Goal: Task Accomplishment & Management: Manage account settings

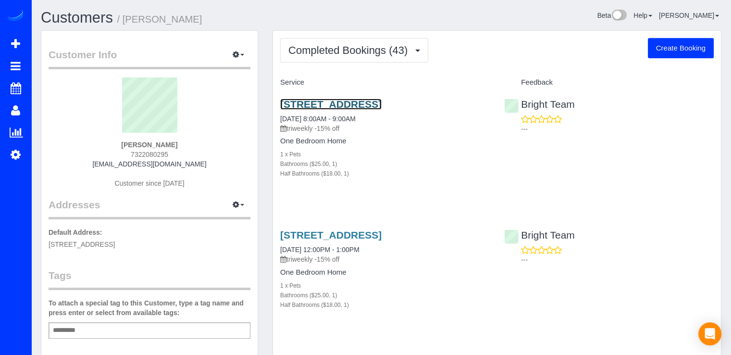
click at [337, 100] on link "[STREET_ADDRESS]" at bounding box center [330, 104] width 101 height 11
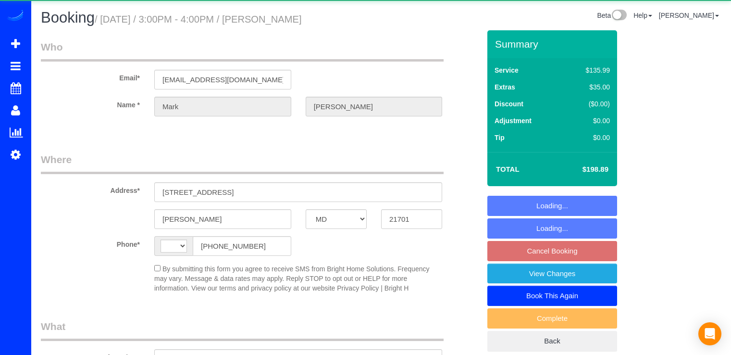
select select "MD"
select select "string:[GEOGRAPHIC_DATA]"
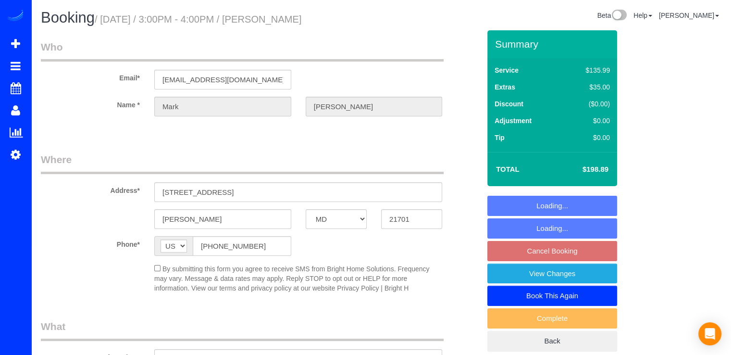
select select "object:622"
select select "string:fspay-8ee93651-f42b-4cf1-8556-8a68f4f5b3de"
select select "spot5"
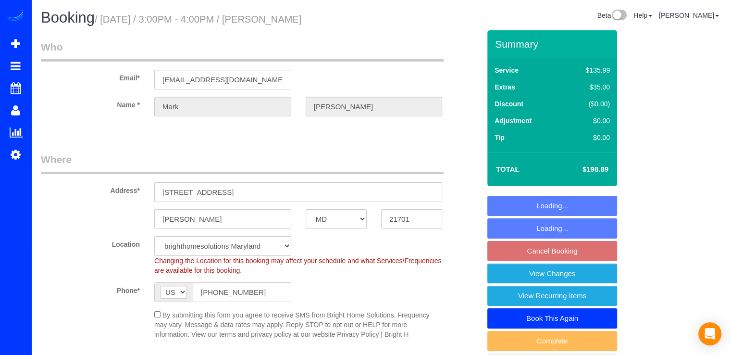
select select "object:846"
select select "spot25"
select select "2"
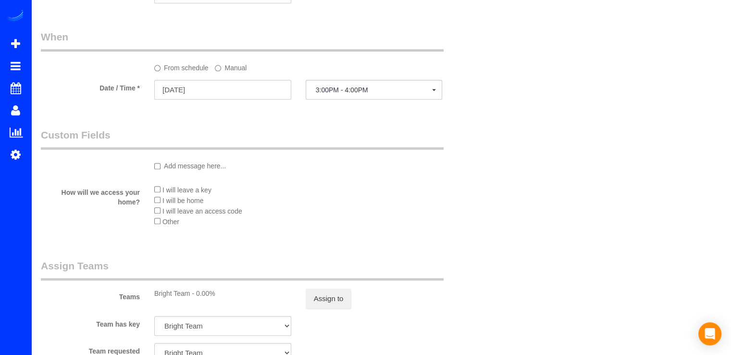
scroll to position [1015, 0]
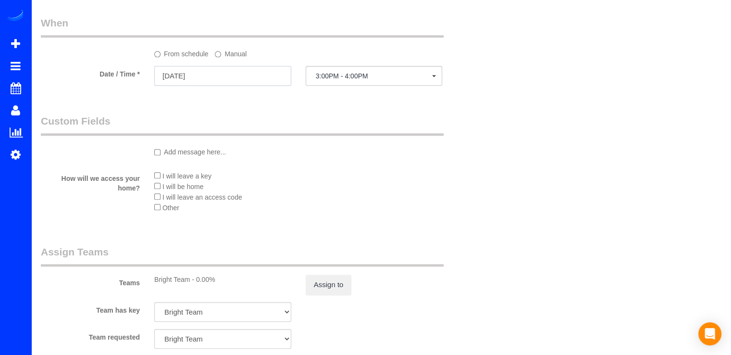
click at [229, 72] on input "[DATE]" at bounding box center [222, 76] width 137 height 20
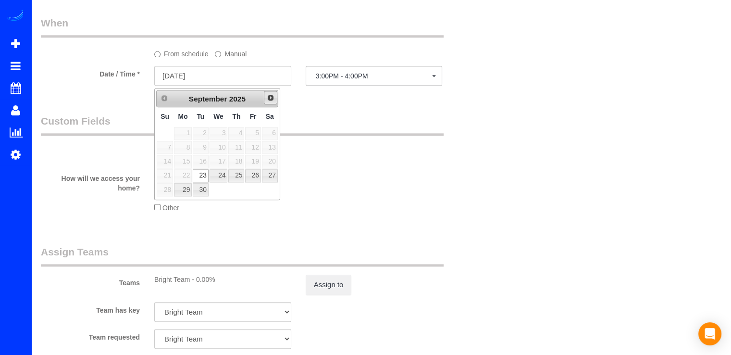
click at [271, 98] on span "Next" at bounding box center [271, 98] width 8 height 8
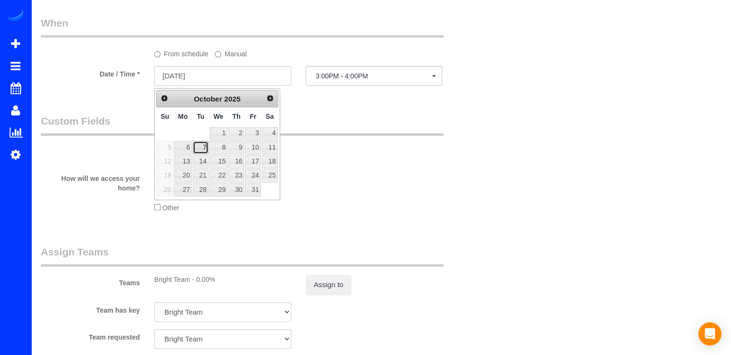
click at [202, 149] on link "7" at bounding box center [200, 147] width 15 height 13
type input "10/07/2025"
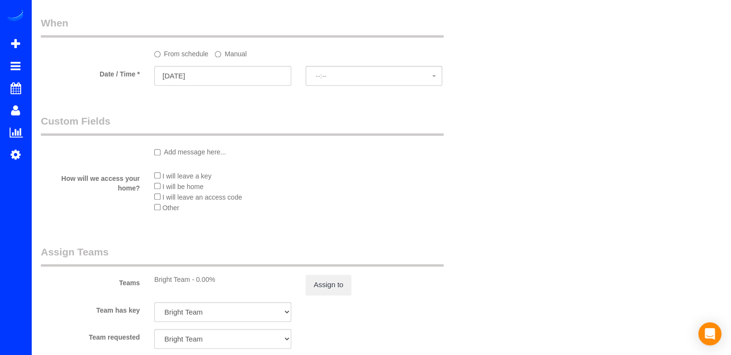
select select "spot41"
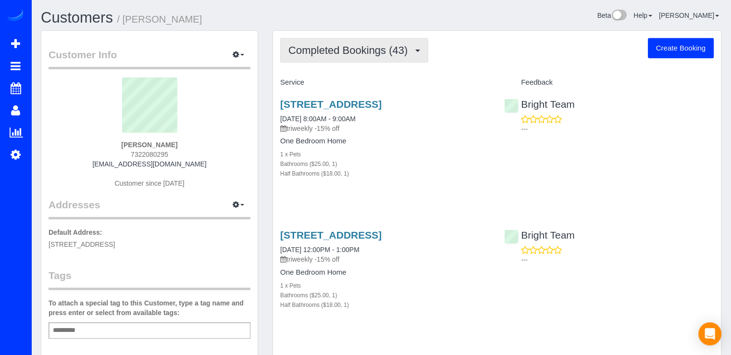
click at [385, 60] on button "Completed Bookings (43)" at bounding box center [354, 50] width 148 height 25
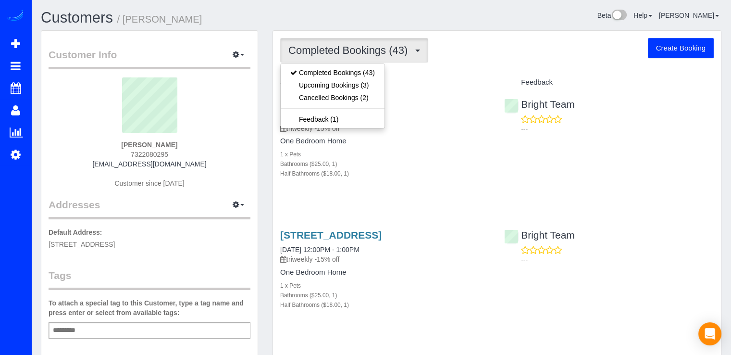
click at [382, 103] on link "[STREET_ADDRESS]" at bounding box center [330, 104] width 101 height 11
